Goal: Subscribe to service/newsletter

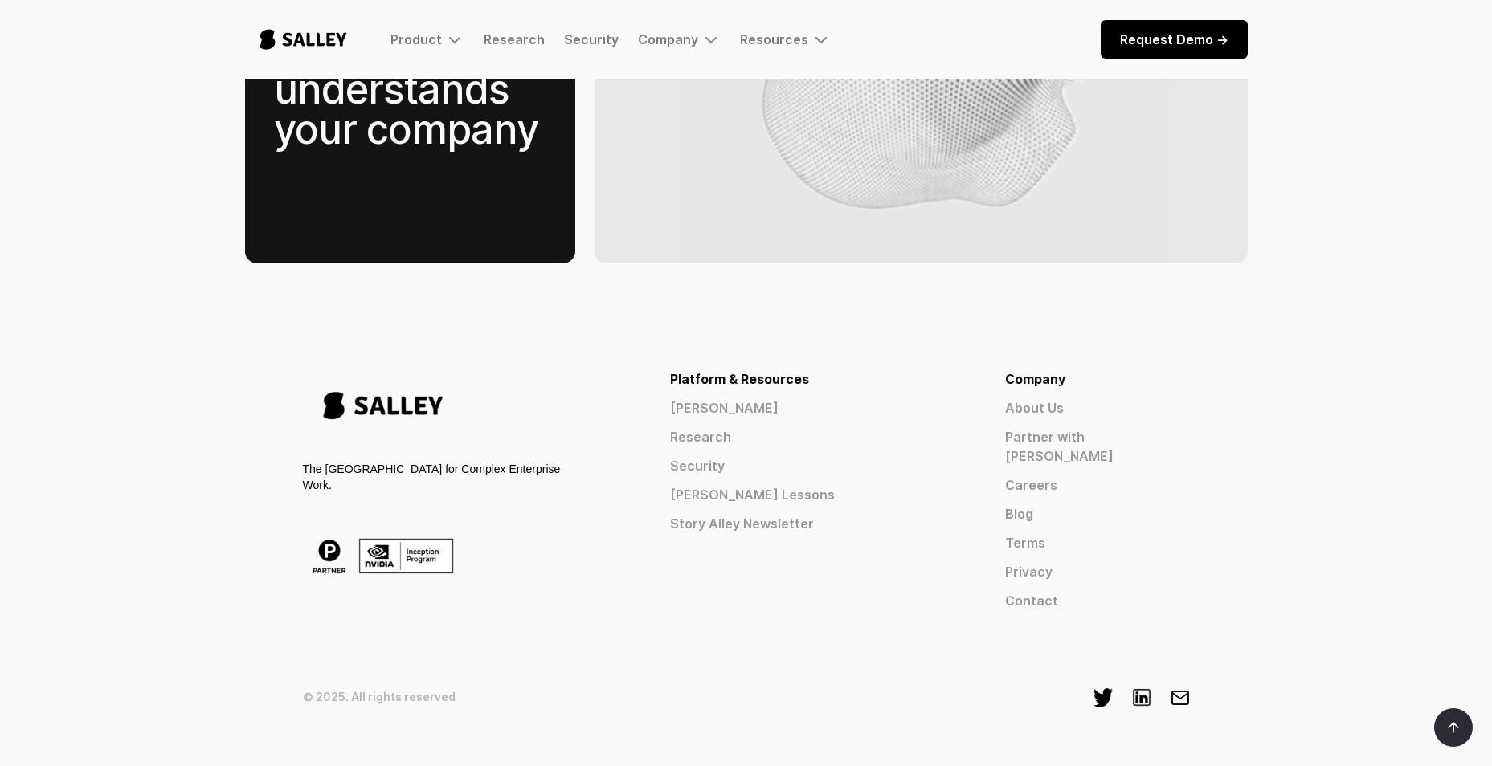
scroll to position [2498, 0]
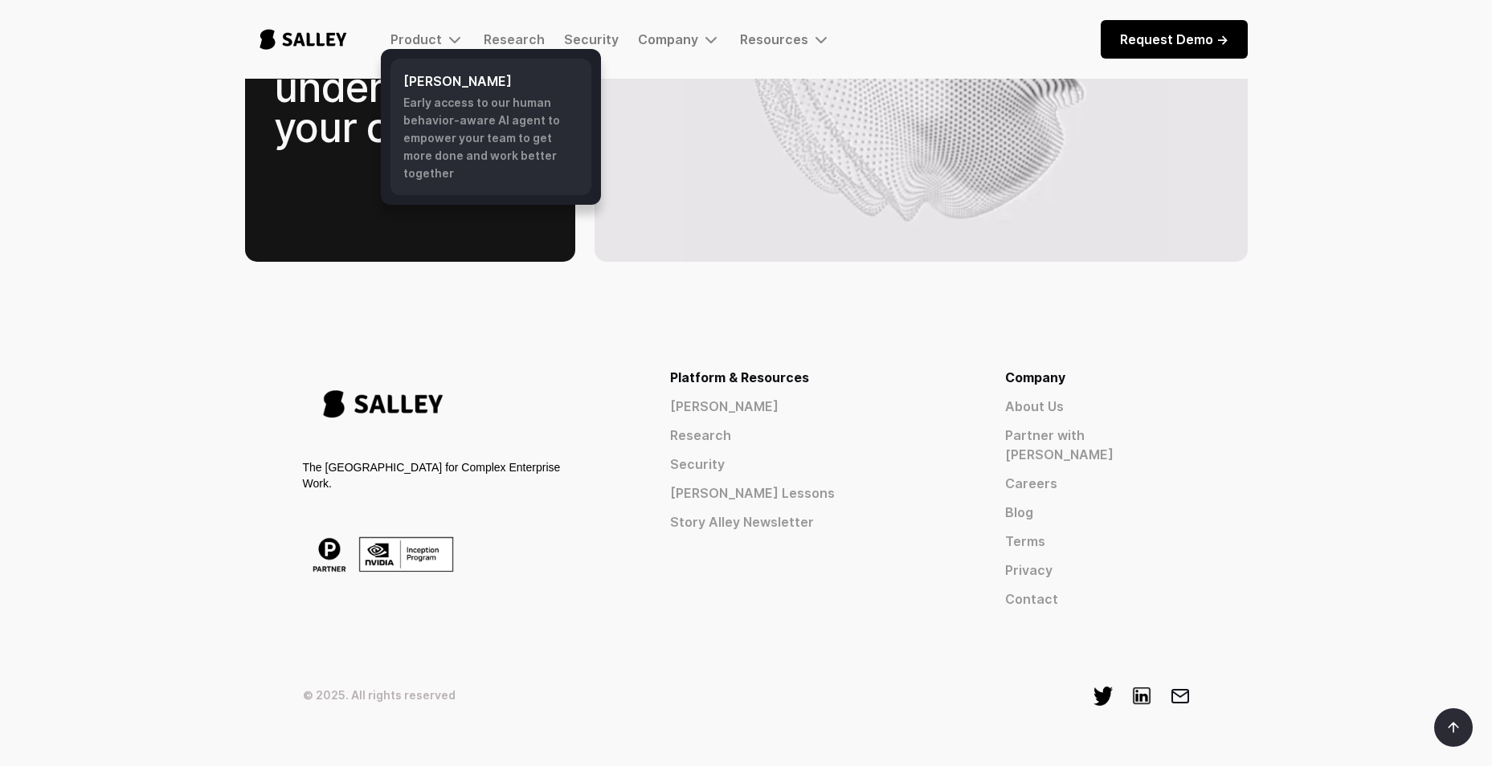
click at [447, 106] on div "Early access to our human behavior-aware AI agent to empower your team to get m…" at bounding box center [490, 138] width 175 height 88
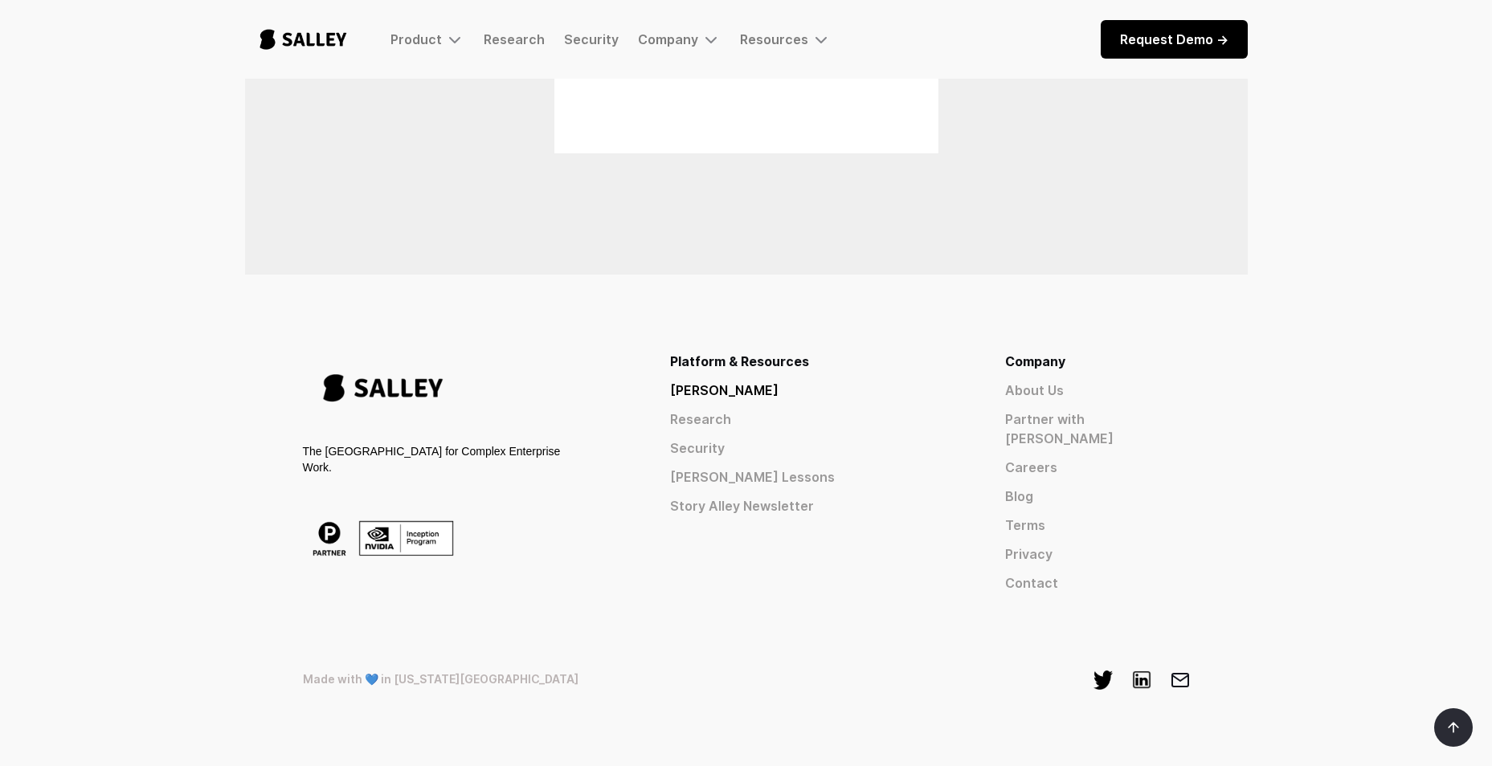
scroll to position [1270, 0]
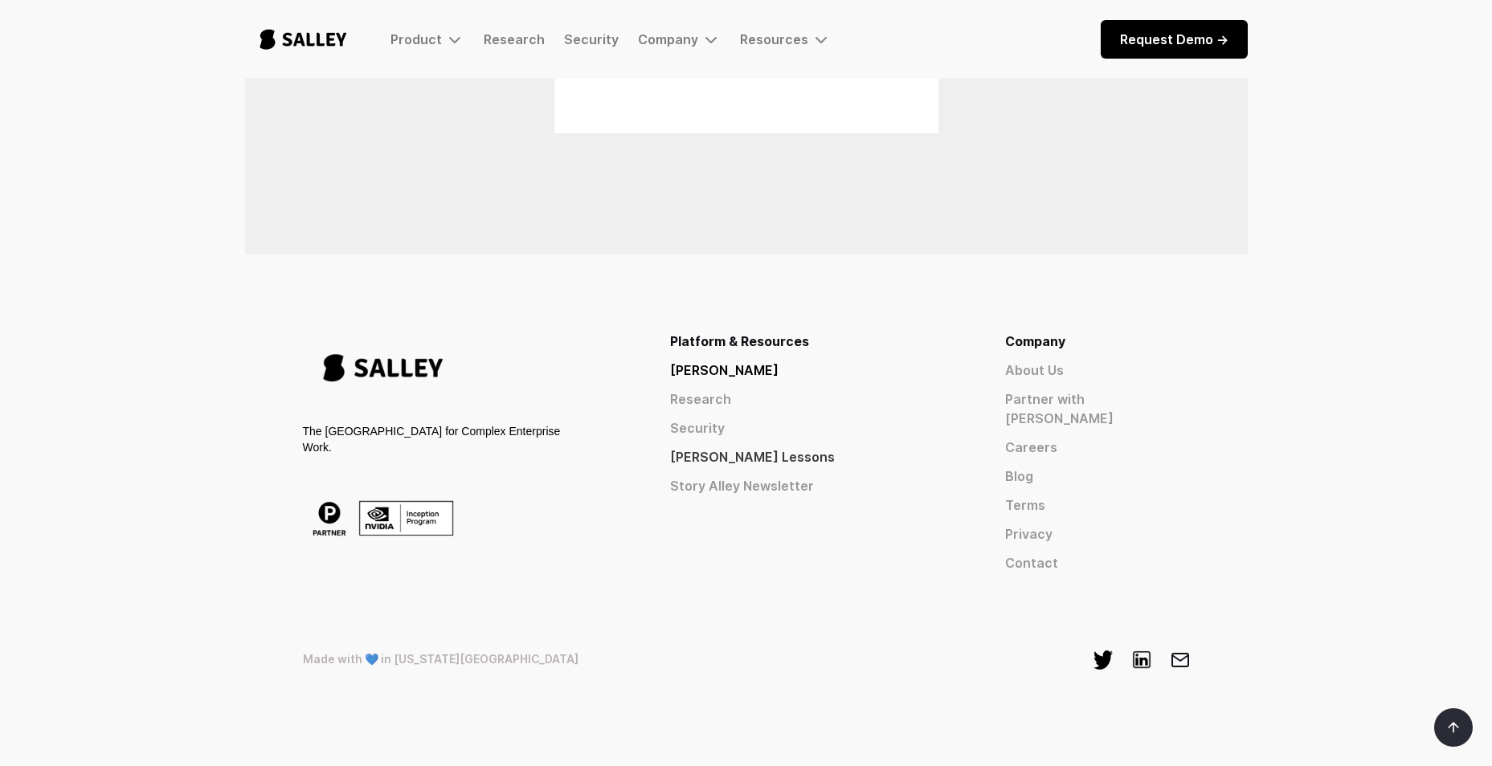
click at [875, 459] on link "[PERSON_NAME] Lessons" at bounding box center [808, 456] width 277 height 19
click at [922, 480] on link "Story Alley Newsletter" at bounding box center [808, 485] width 277 height 19
